Goal: Transaction & Acquisition: Purchase product/service

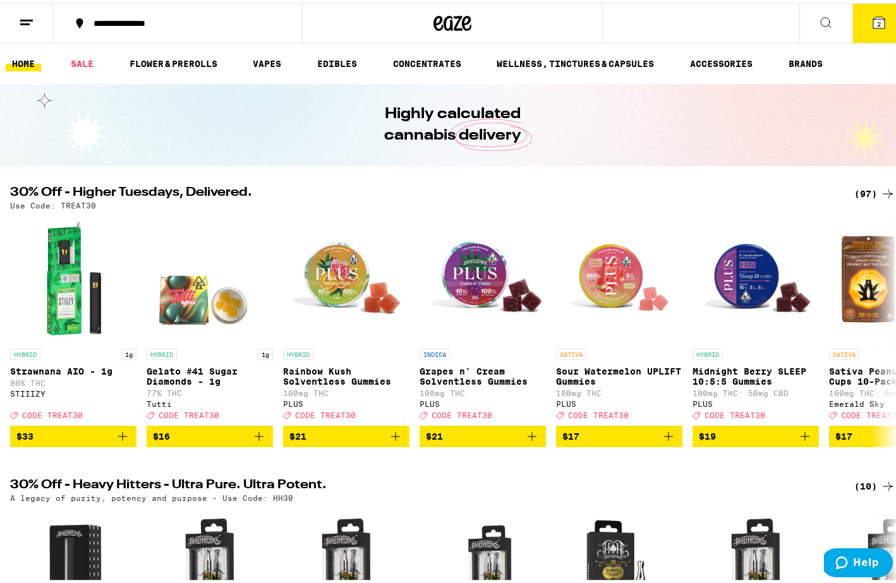
click at [873, 16] on icon at bounding box center [878, 19] width 11 height 11
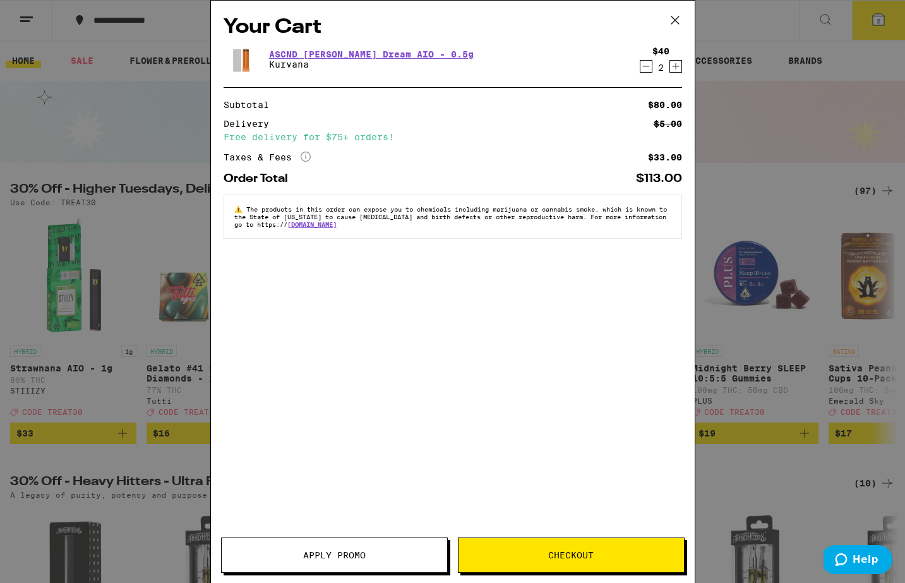
click at [646, 69] on icon "Decrement" at bounding box center [645, 66] width 11 height 15
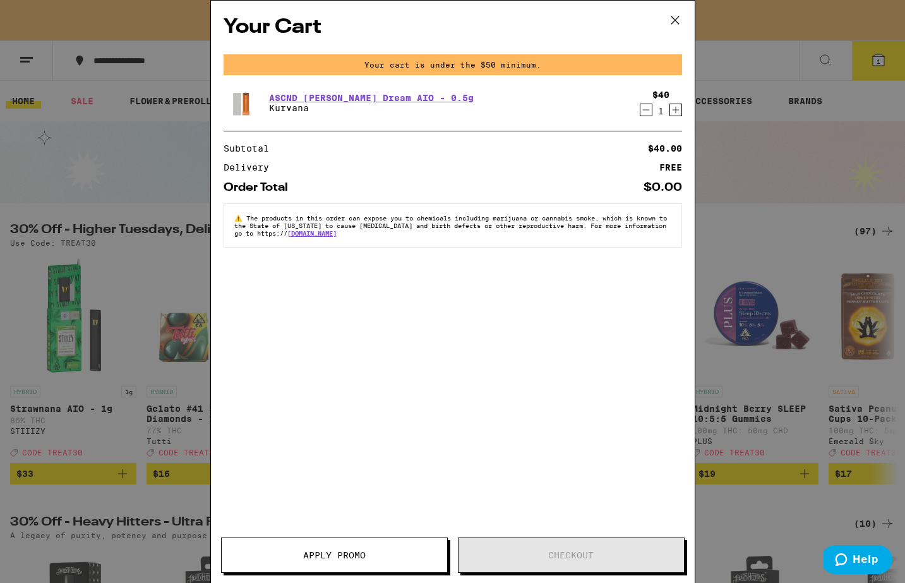
drag, startPoint x: 675, startPoint y: 18, endPoint x: 689, endPoint y: 31, distance: 18.8
click at [675, 18] on icon at bounding box center [675, 20] width 19 height 19
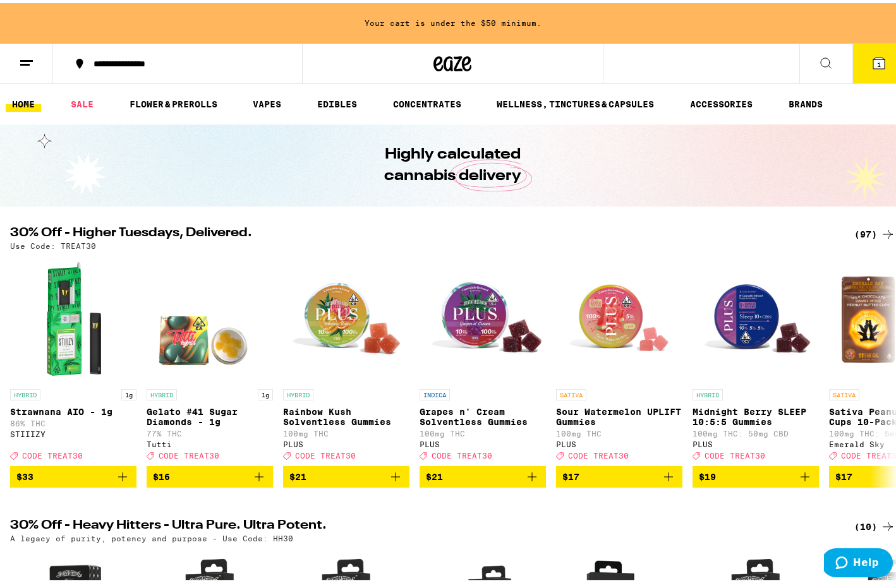
click at [822, 61] on icon at bounding box center [825, 59] width 15 height 15
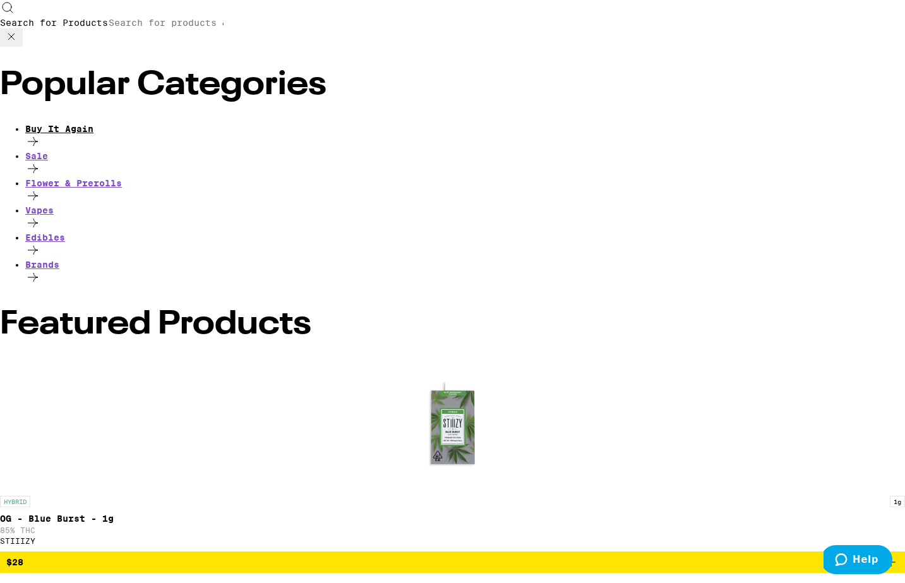
click at [40, 134] on icon at bounding box center [32, 141] width 15 height 15
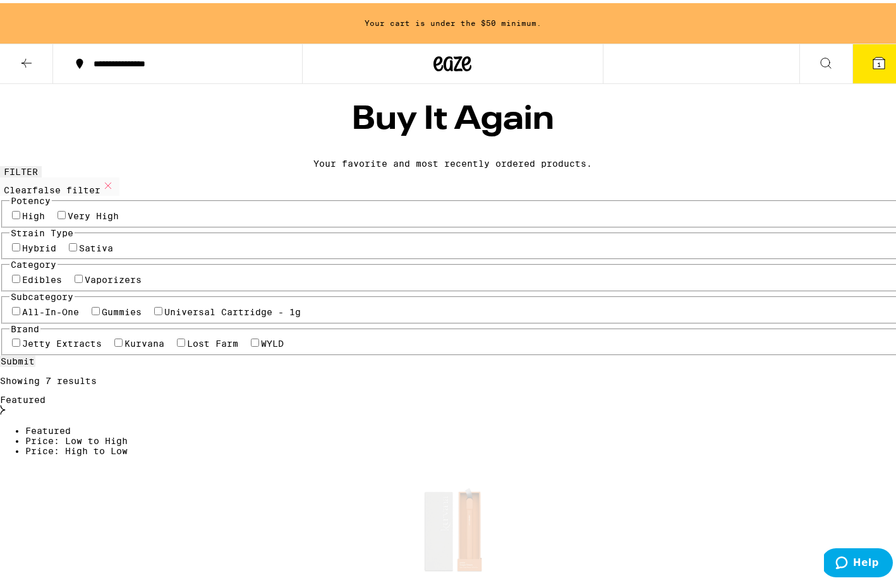
click at [21, 65] on icon at bounding box center [26, 59] width 15 height 15
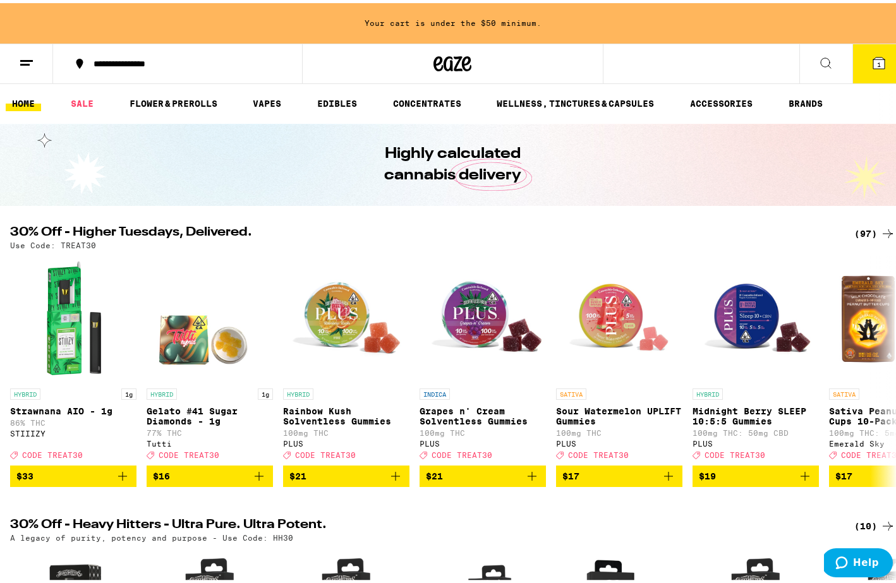
scroll to position [1, 0]
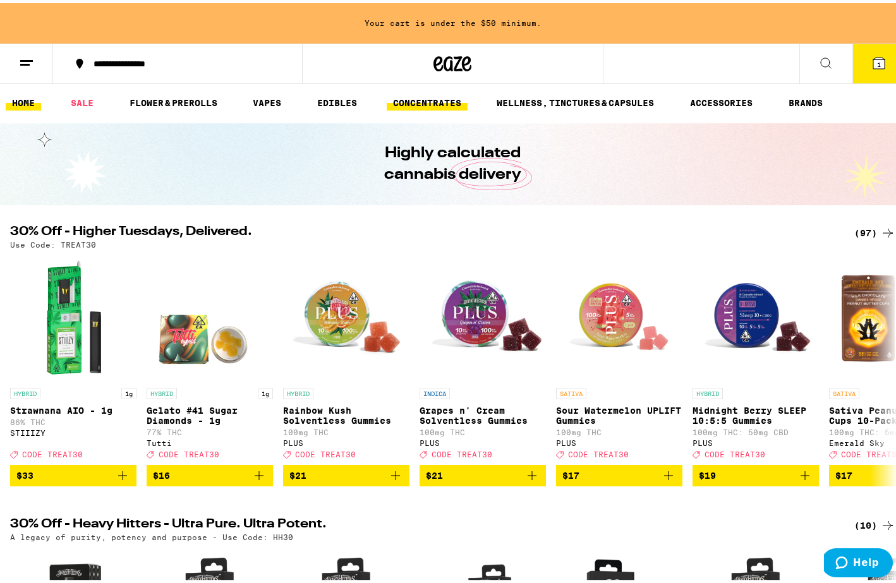
drag, startPoint x: 857, startPoint y: 226, endPoint x: 457, endPoint y: 99, distance: 419.5
click at [857, 226] on div "(97)" at bounding box center [874, 229] width 41 height 15
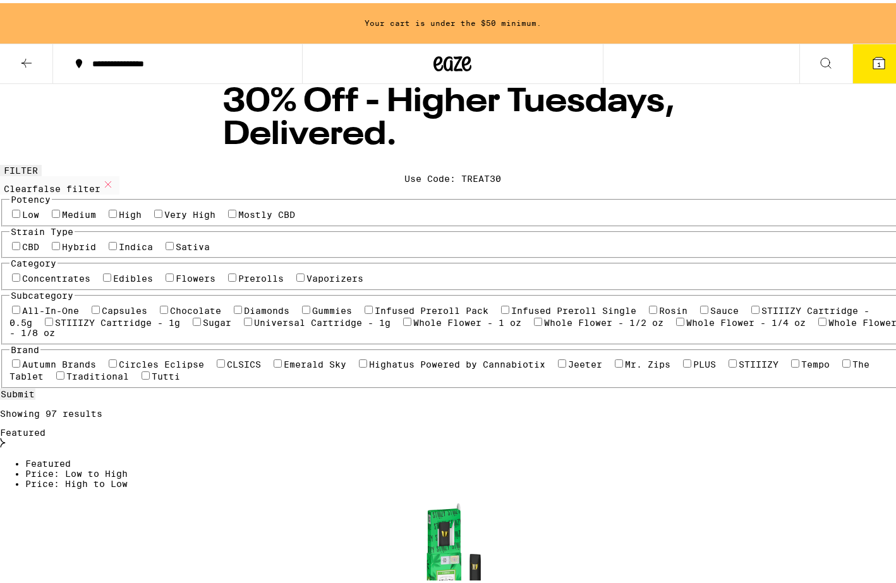
drag, startPoint x: 457, startPoint y: 99, endPoint x: 436, endPoint y: 94, distance: 21.4
click at [457, 99] on div "30% Off - Higher Tuesdays, Delivered. Use Code: TREAT30" at bounding box center [452, 121] width 485 height 82
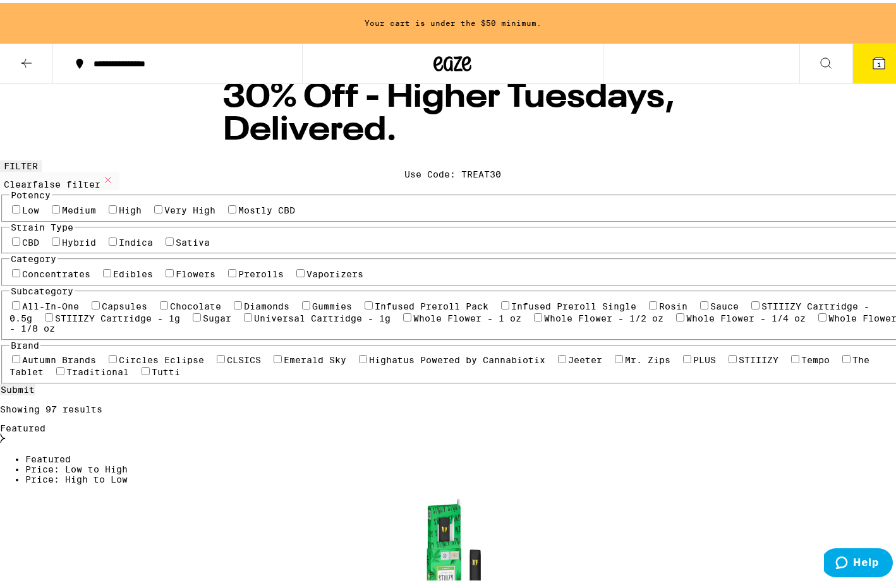
scroll to position [10, 0]
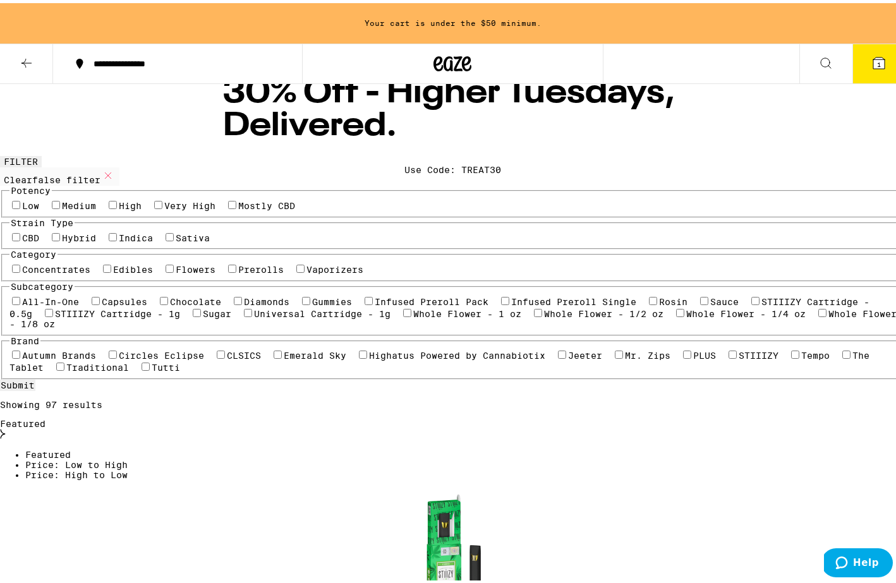
click at [40, 272] on label "Concentrates" at bounding box center [56, 267] width 68 height 10
click at [20, 270] on input "Concentrates" at bounding box center [16, 266] width 8 height 8
checkbox input "true"
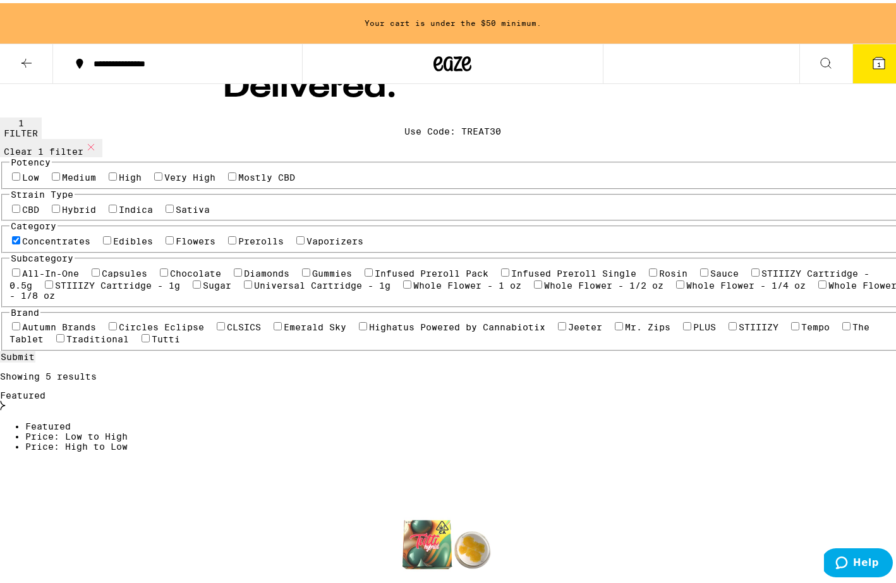
scroll to position [55, 0]
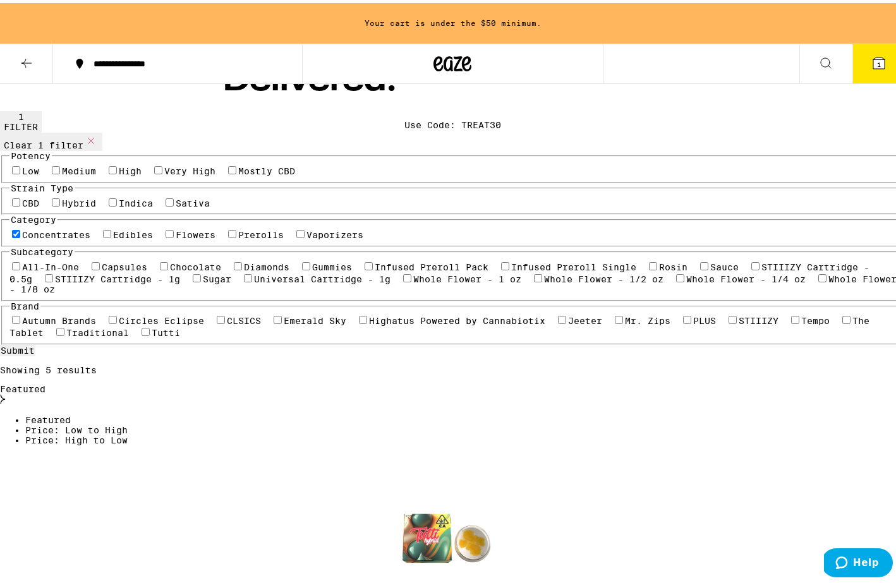
click at [27, 53] on icon at bounding box center [26, 59] width 15 height 15
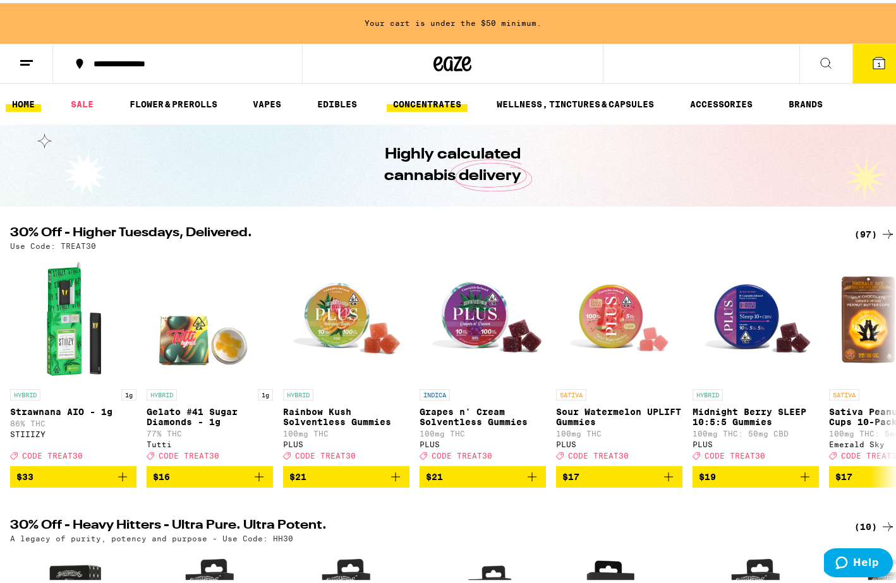
click at [448, 103] on link "CONCENTRATES" at bounding box center [427, 100] width 81 height 15
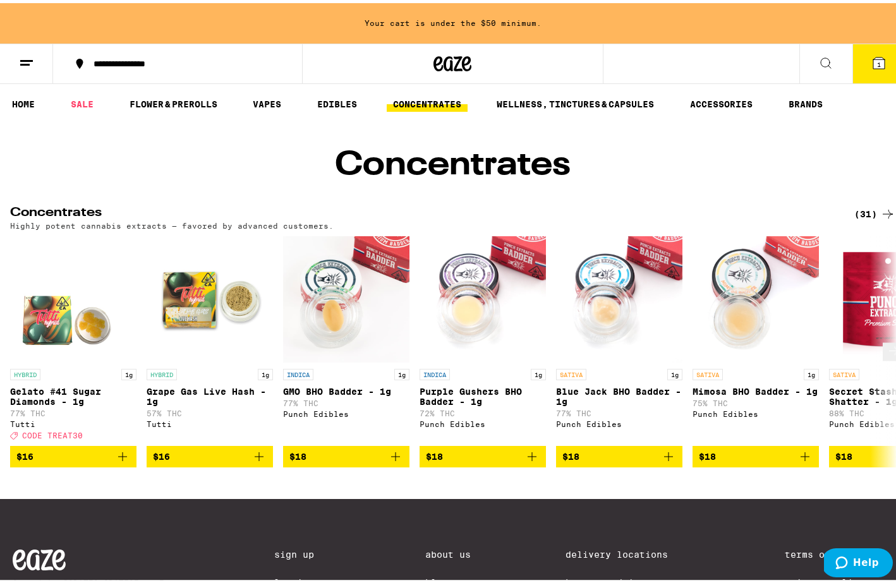
click at [125, 461] on icon "Add to bag" at bounding box center [122, 453] width 15 height 15
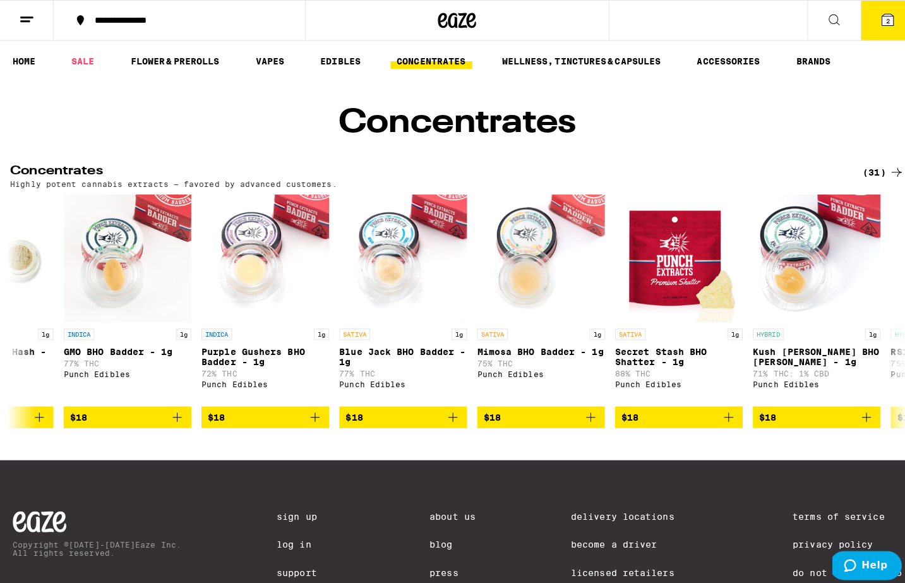
scroll to position [0, 1]
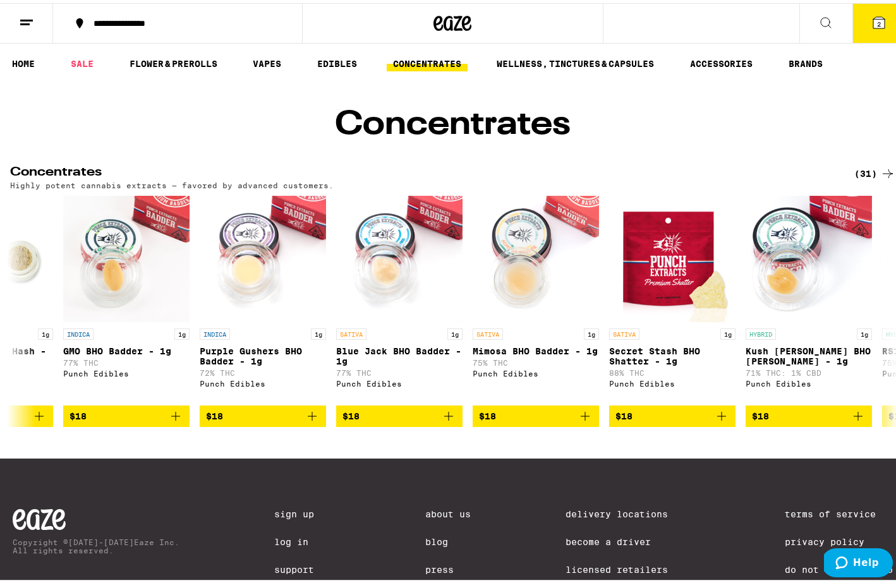
click at [879, 20] on button "2" at bounding box center [878, 20] width 53 height 39
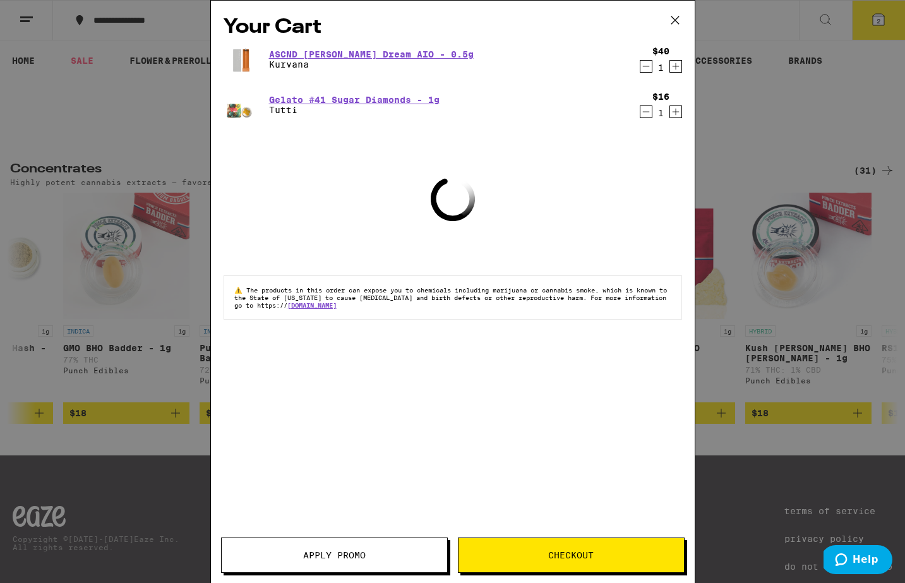
click at [566, 562] on button "Checkout" at bounding box center [571, 555] width 227 height 35
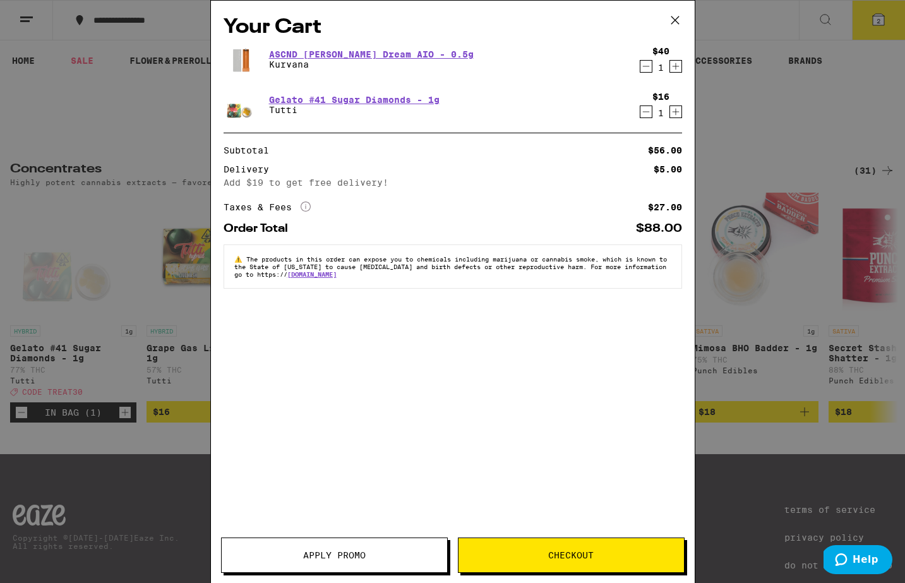
click at [274, 551] on span "Apply Promo" at bounding box center [335, 555] width 226 height 9
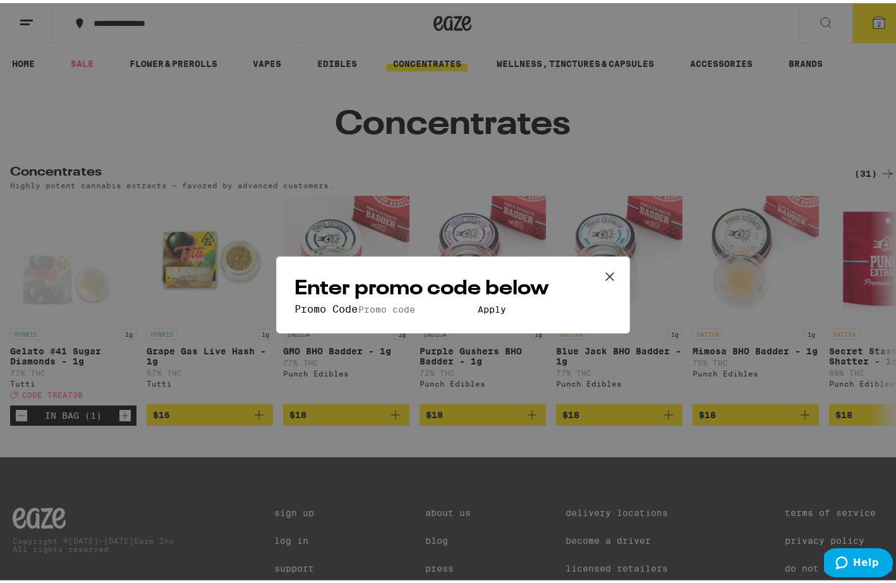
click at [358, 301] on input "Promo Code" at bounding box center [416, 306] width 116 height 11
type input "treat30"
click at [474, 312] on button "Apply" at bounding box center [492, 306] width 36 height 11
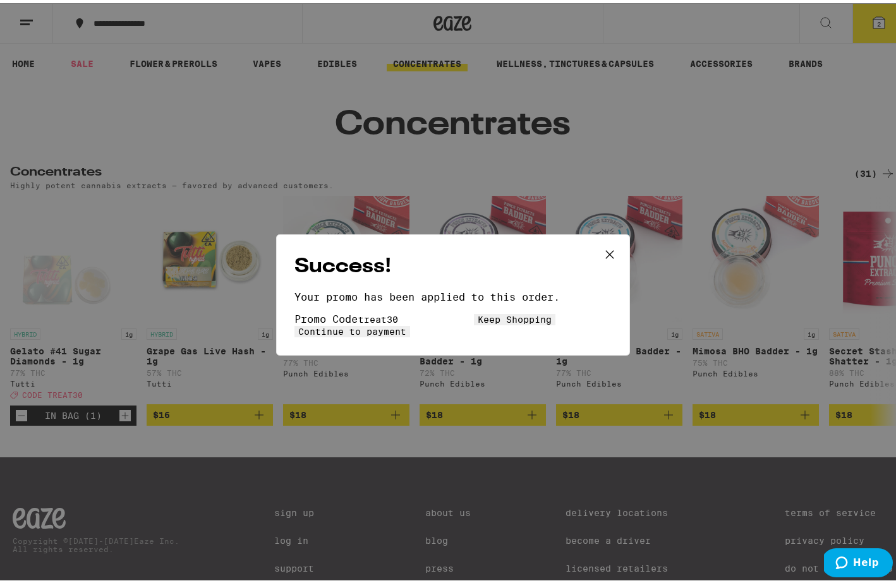
click at [406, 323] on span "Continue to payment" at bounding box center [352, 328] width 108 height 10
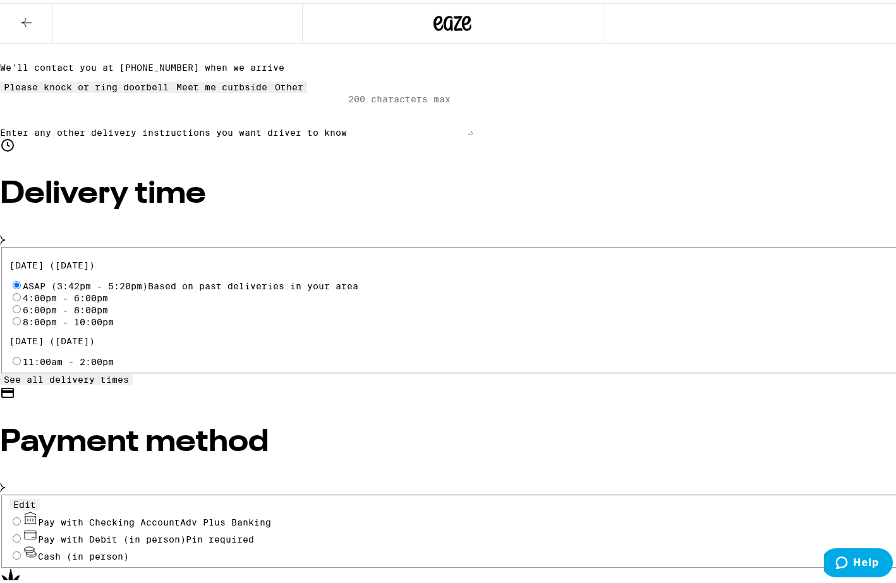
scroll to position [281, 0]
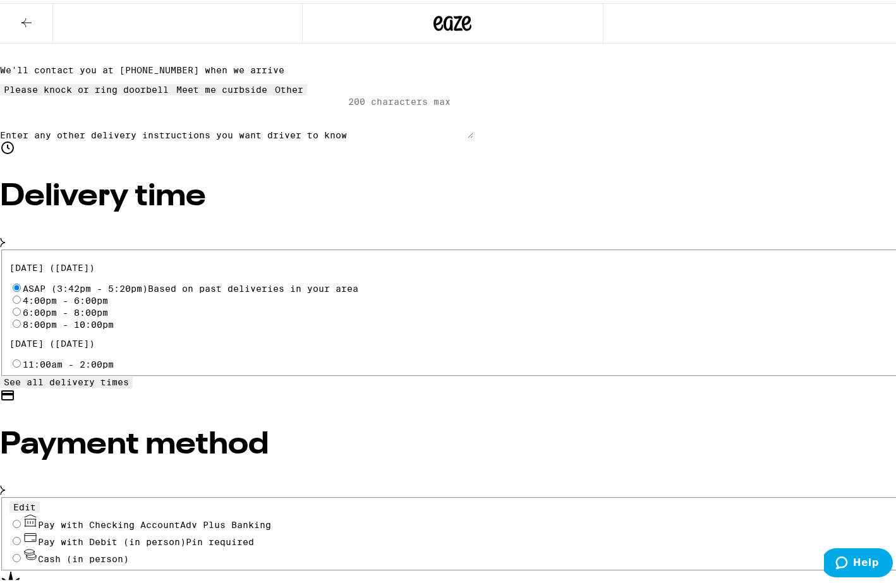
click at [21, 534] on input "Pay with Debit (in person) Pin required" at bounding box center [17, 538] width 8 height 8
radio input "true"
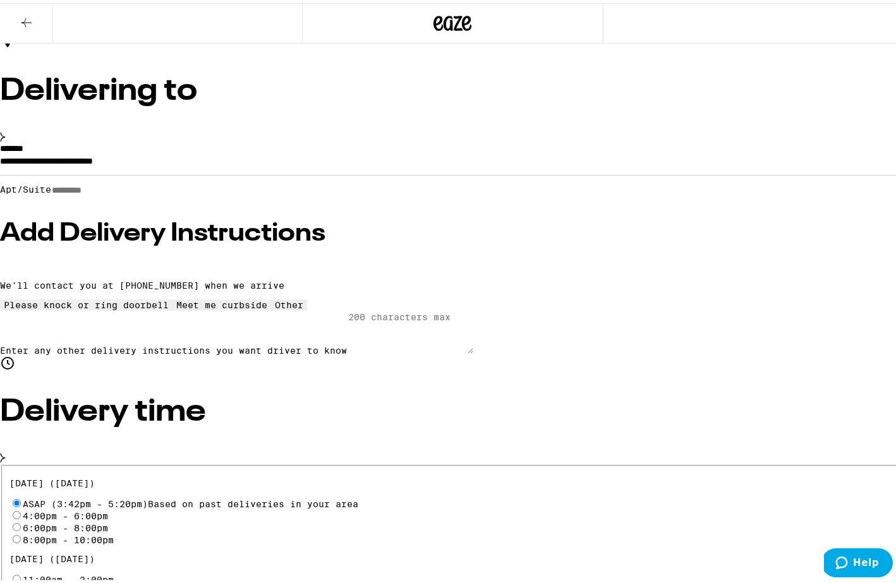
scroll to position [64, 0]
